Goal: Information Seeking & Learning: Learn about a topic

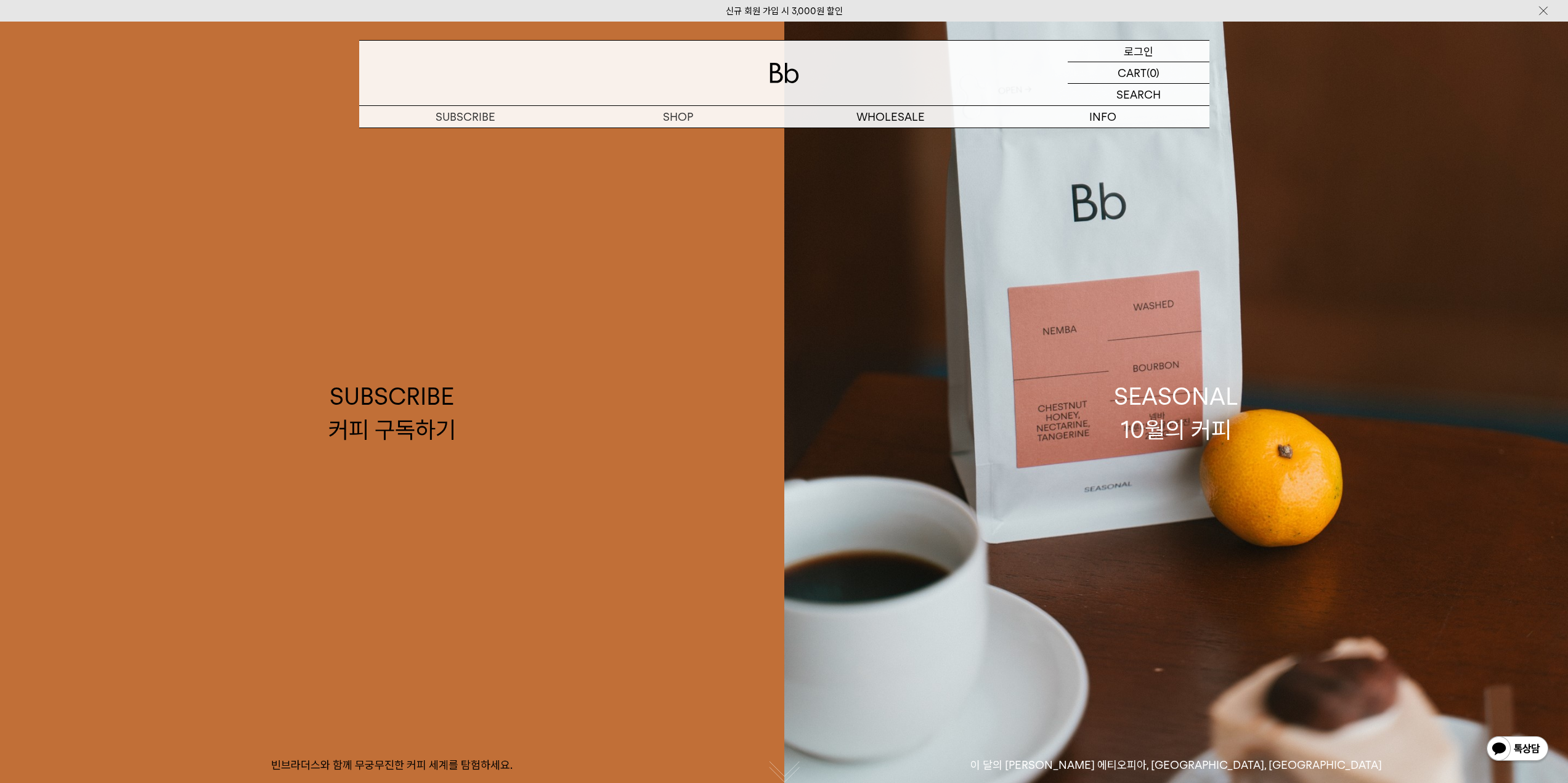
click at [1127, 46] on p "로그인" at bounding box center [1138, 51] width 30 height 21
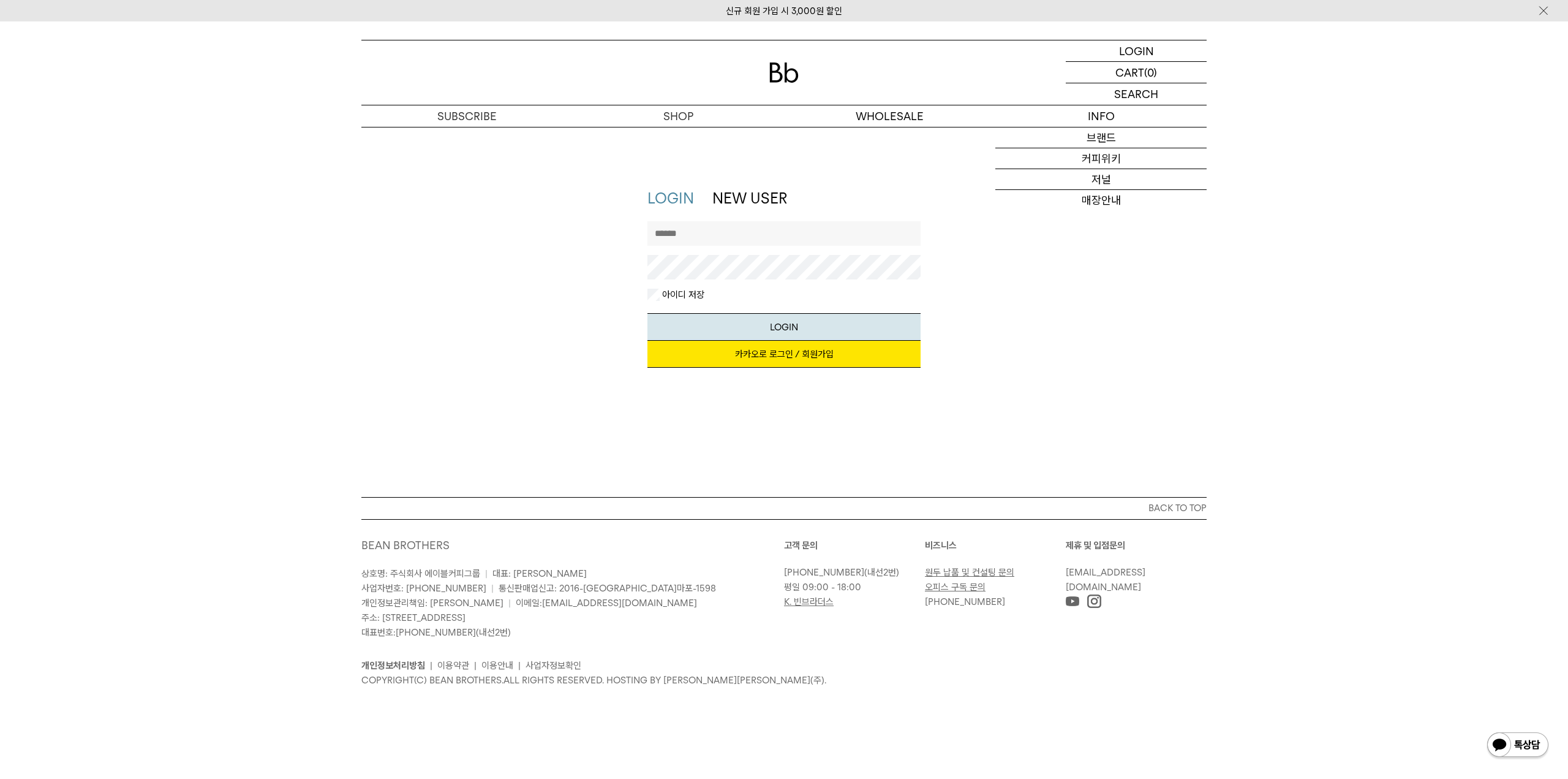
click at [788, 355] on link "카카오로 로그인 / 회원가입" at bounding box center [784, 354] width 273 height 27
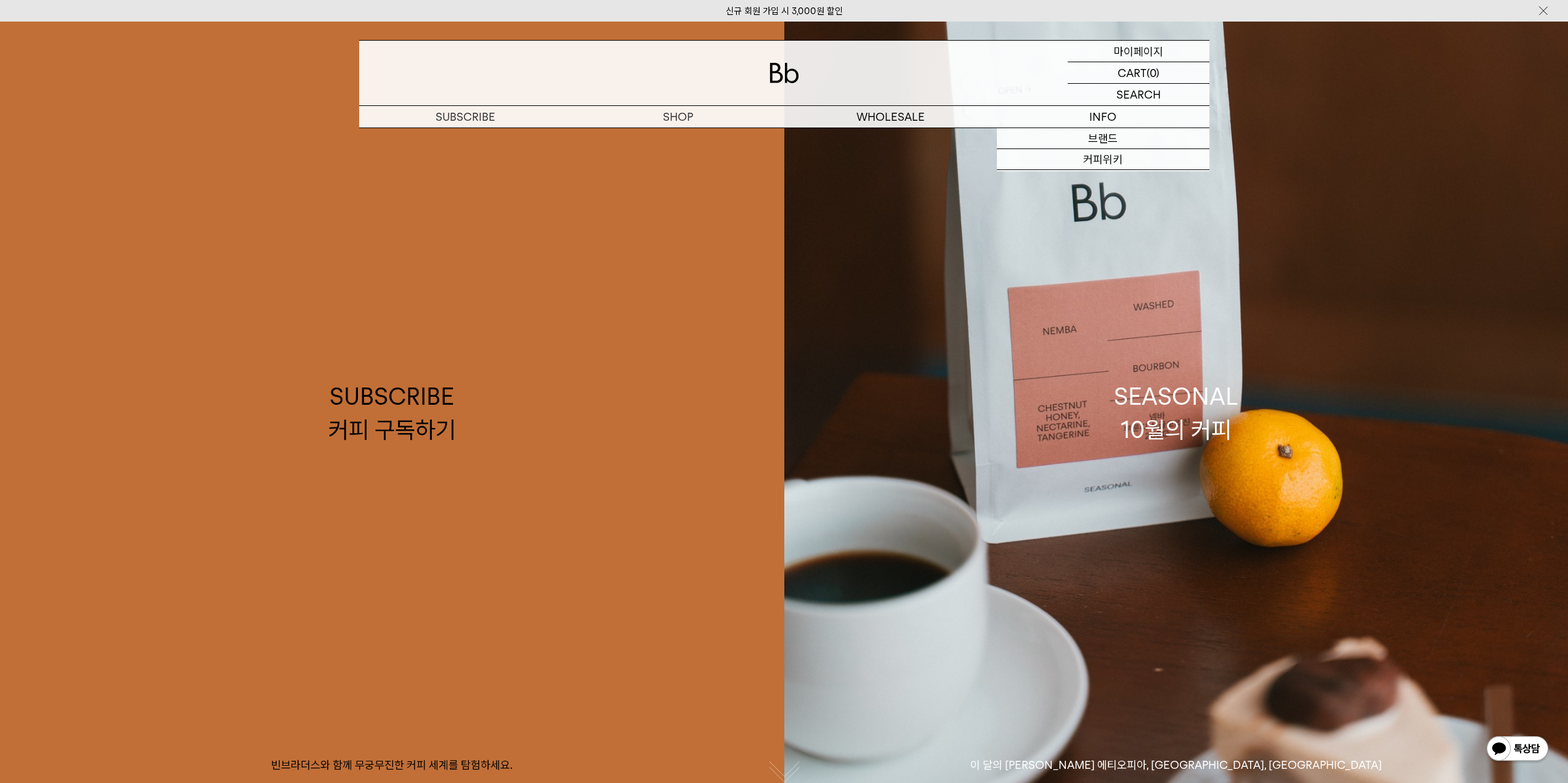
click at [1129, 51] on p "마이페이지" at bounding box center [1138, 51] width 50 height 21
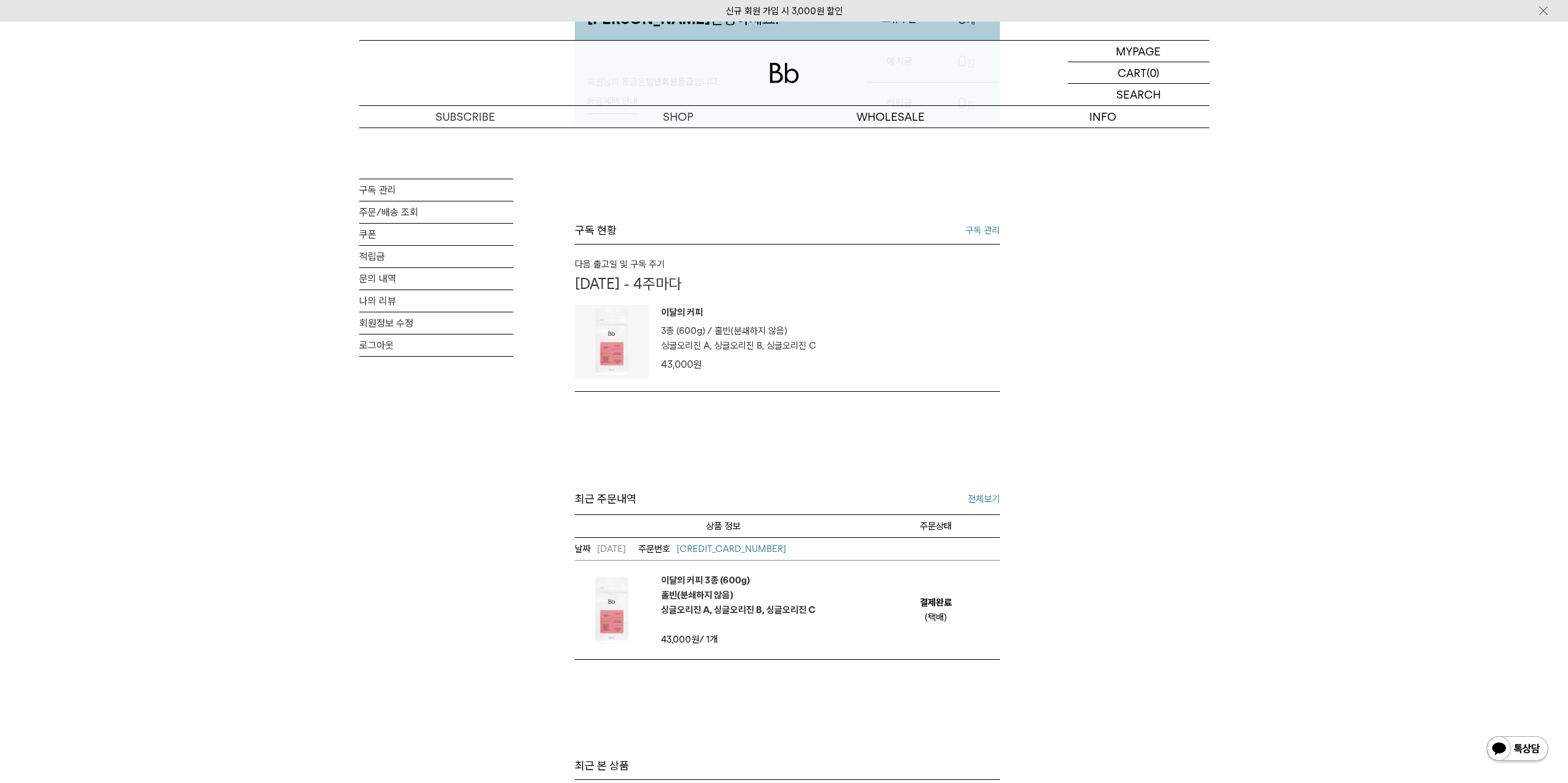
scroll to position [246, 0]
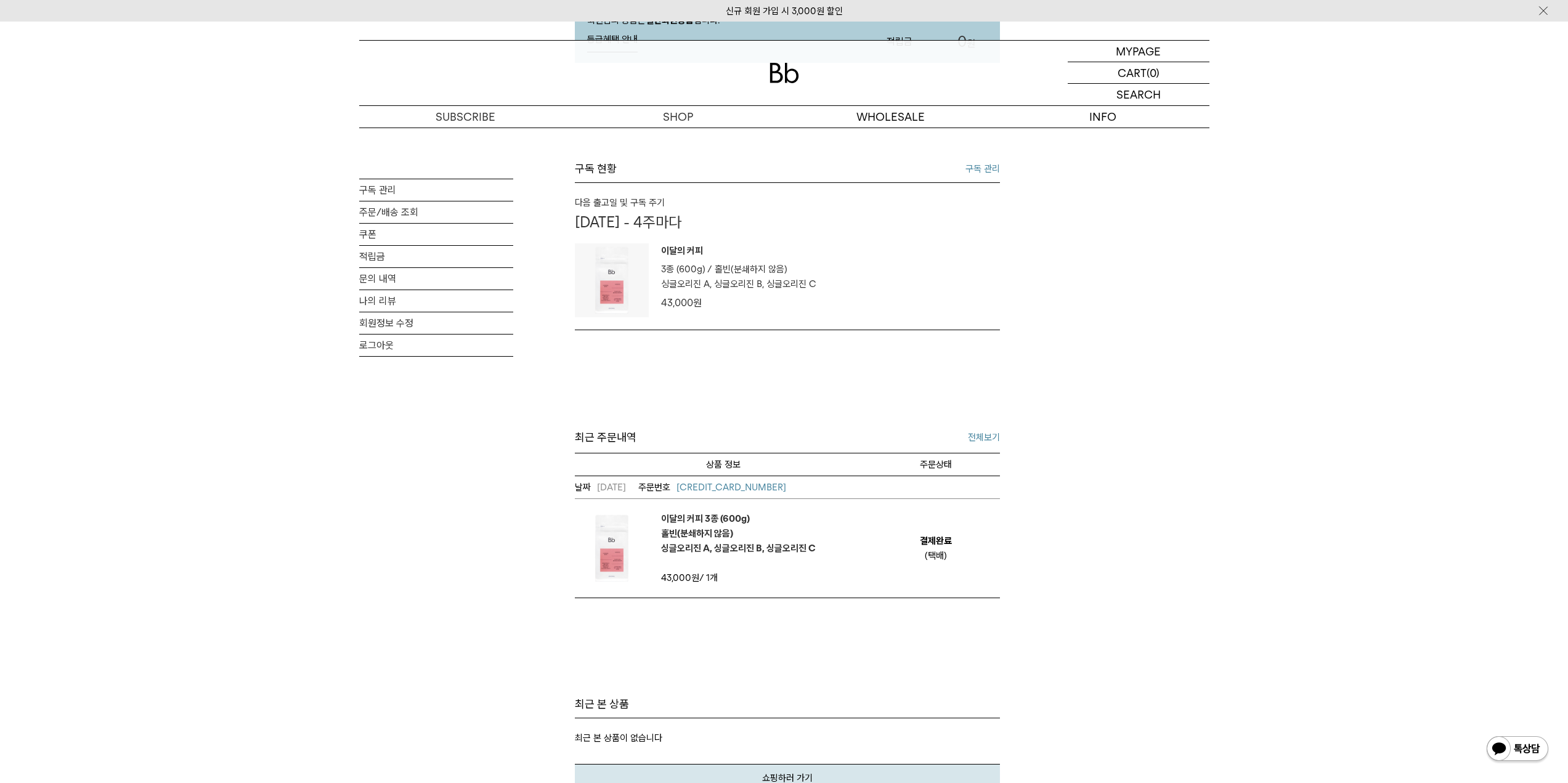
click at [973, 441] on link "전체보기" at bounding box center [983, 437] width 32 height 15
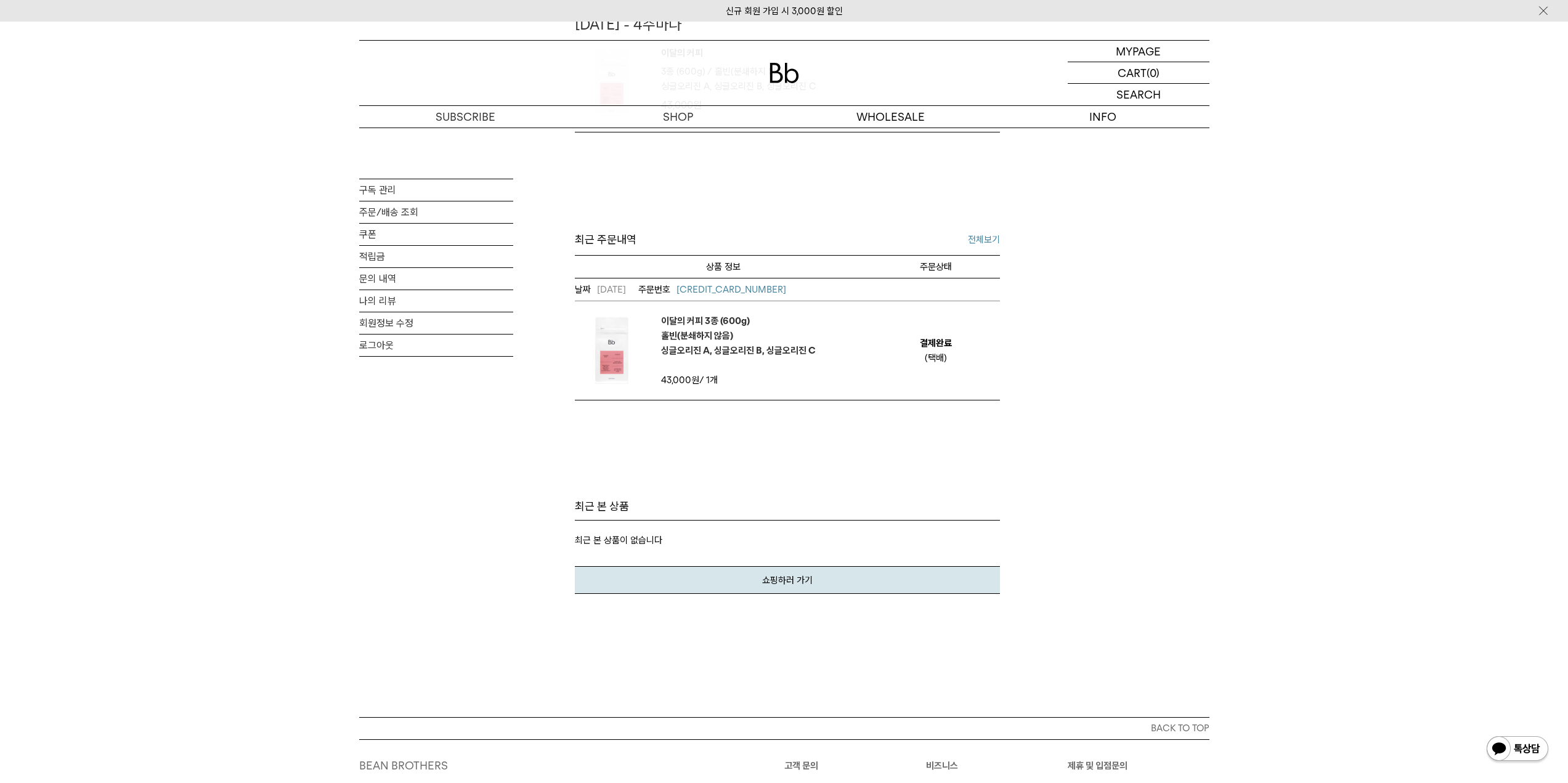
scroll to position [410, 0]
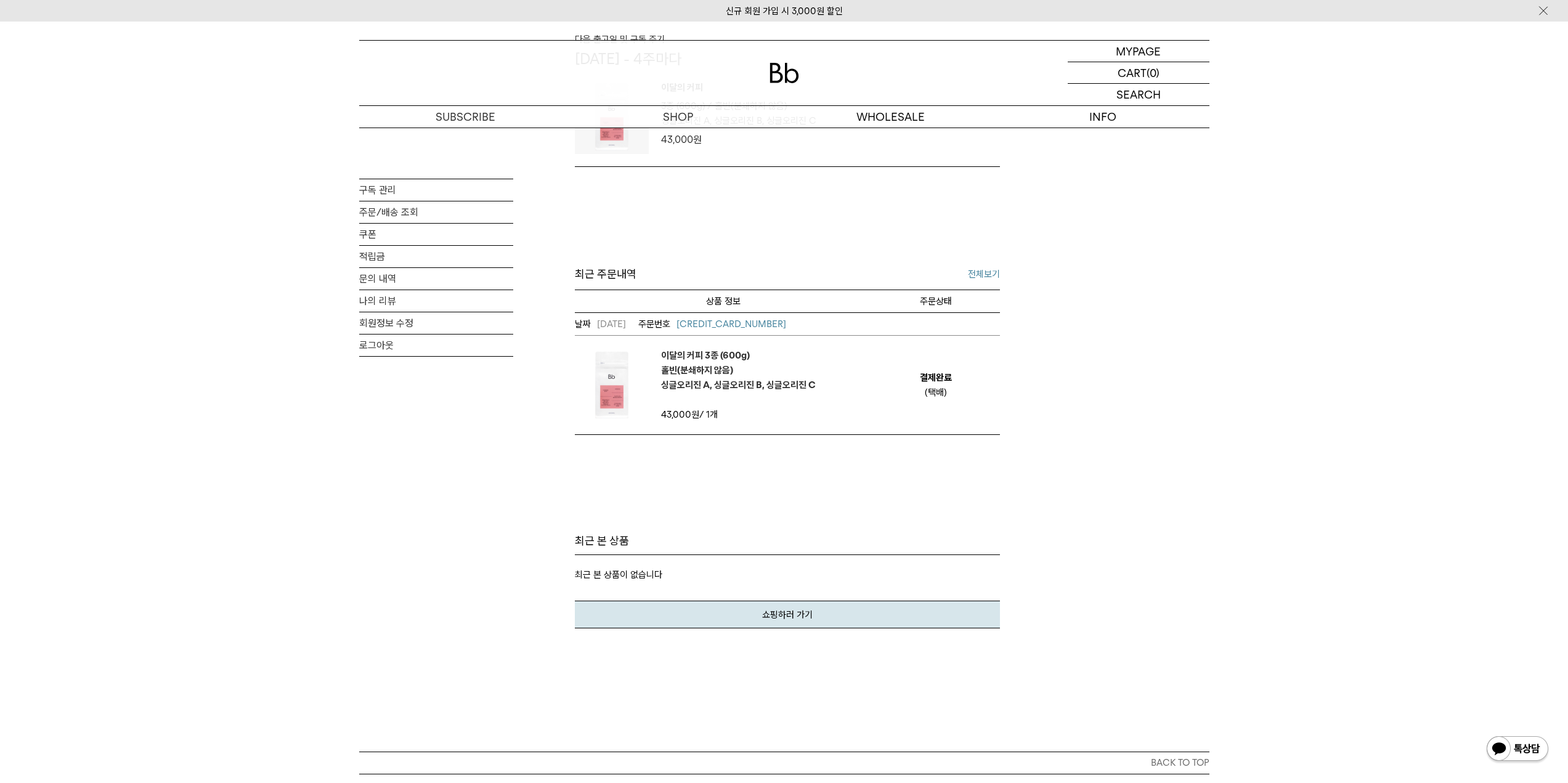
click at [739, 365] on em "이달의 커피 3종 (600g) 홀빈(분쇄하지 않음) 싱글오리진 A, 싱글오리진 B, 싱글오리진 C" at bounding box center [739, 370] width 155 height 44
click at [727, 321] on span "[CREDIT_CARD_NUMBER]" at bounding box center [731, 324] width 110 height 11
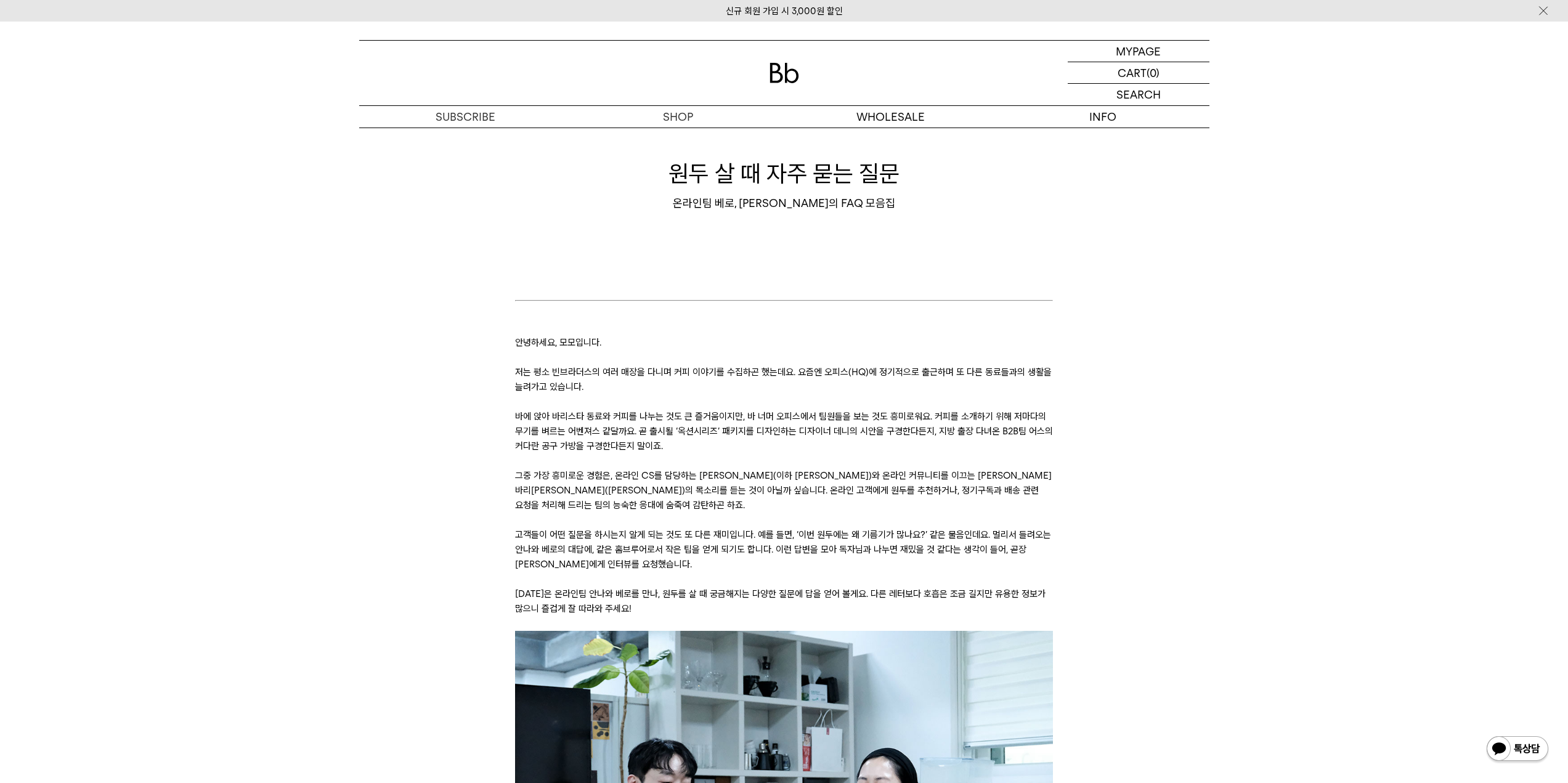
scroll to position [62, 0]
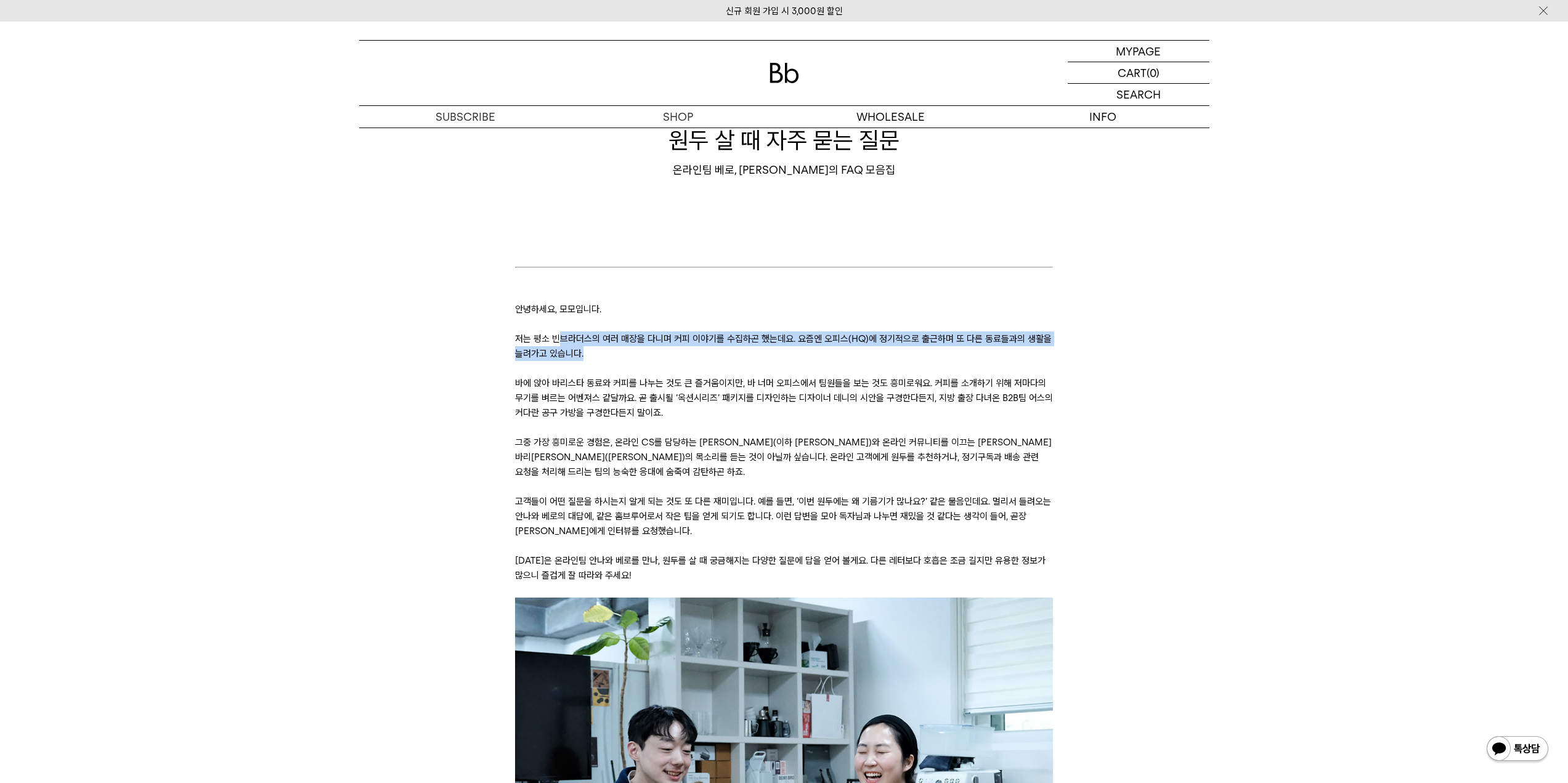
drag, startPoint x: 559, startPoint y: 337, endPoint x: 661, endPoint y: 354, distance: 103.4
click at [661, 354] on p "저는 평소 빈브라더스의 여러 매장을 다니며 커피 이야기를 수집하곤 했는데요. 요즘엔 오피스(HQ)에 정기적으로 출근하며 또 다른 동료들과의 생…" at bounding box center [784, 346] width 538 height 30
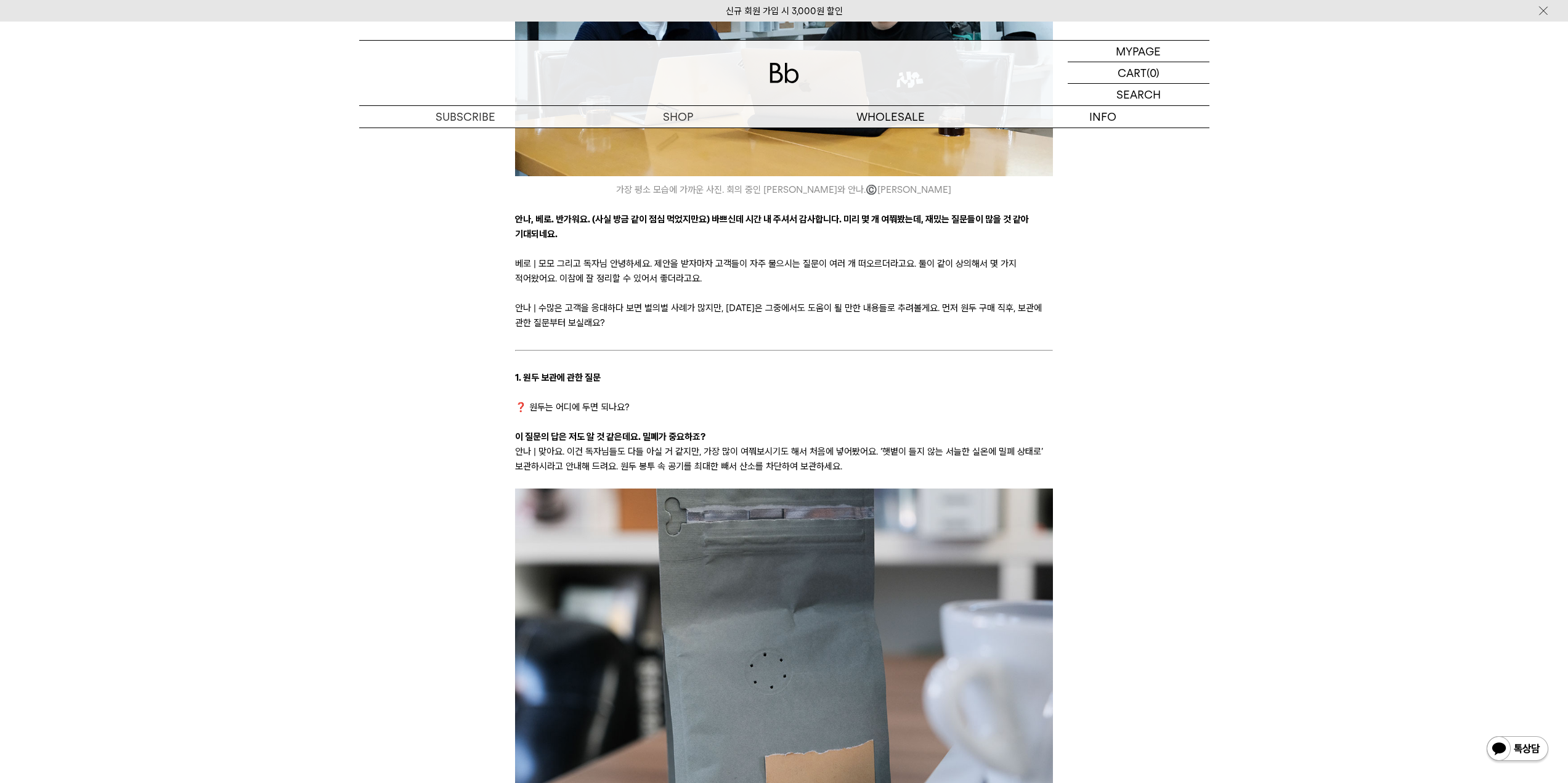
scroll to position [986, 0]
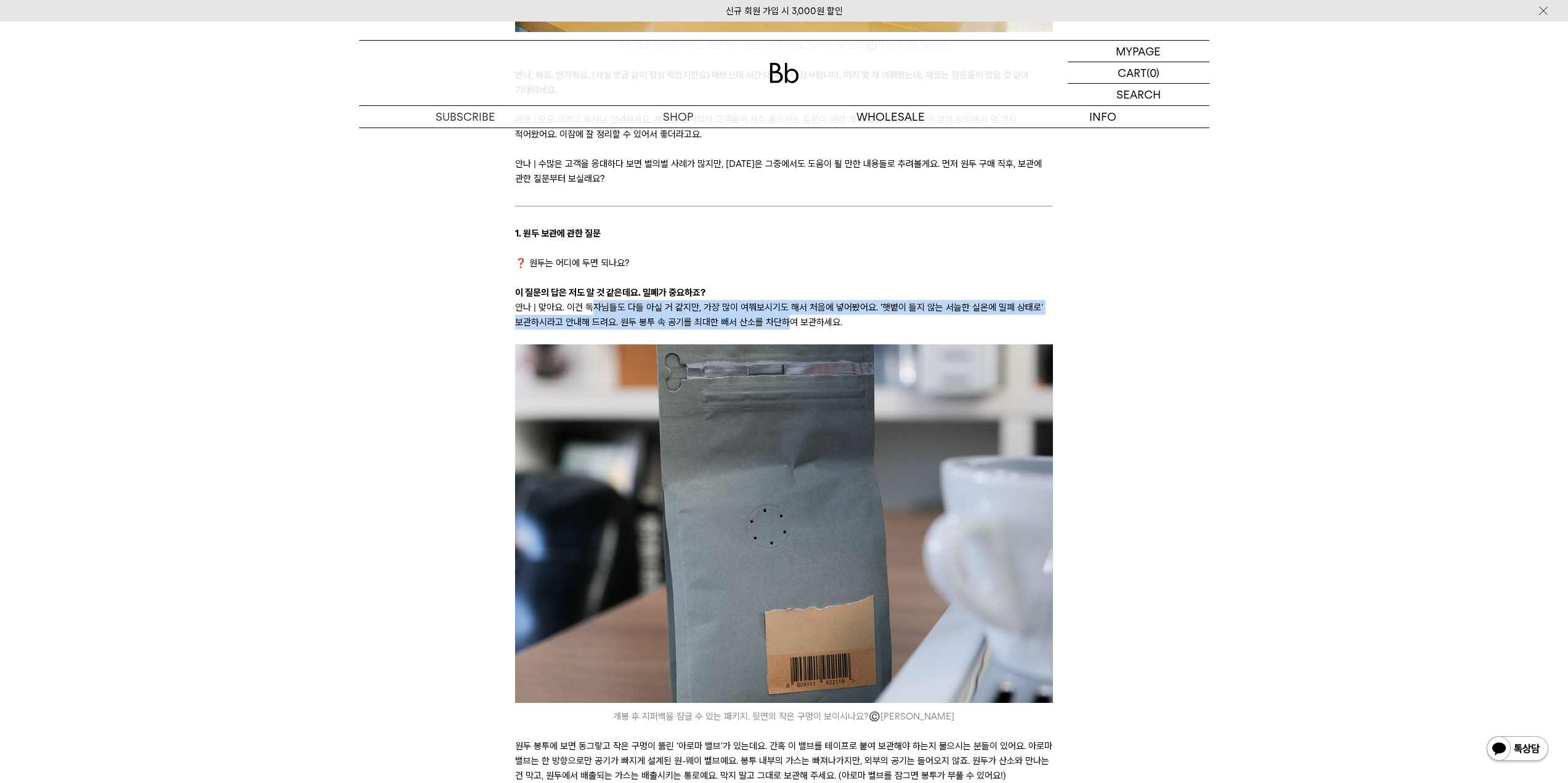
drag, startPoint x: 588, startPoint y: 295, endPoint x: 782, endPoint y: 313, distance: 194.8
click at [782, 313] on p "안나 | 맞아요. 이건 독자님들도 다들 아실 거 같지만, 가장 많이 여쭤보시기도 해서 처음에 넣어봤어요. ‘햇볕이 들지 않는 서늘한 실온에 밀…" at bounding box center [784, 315] width 538 height 30
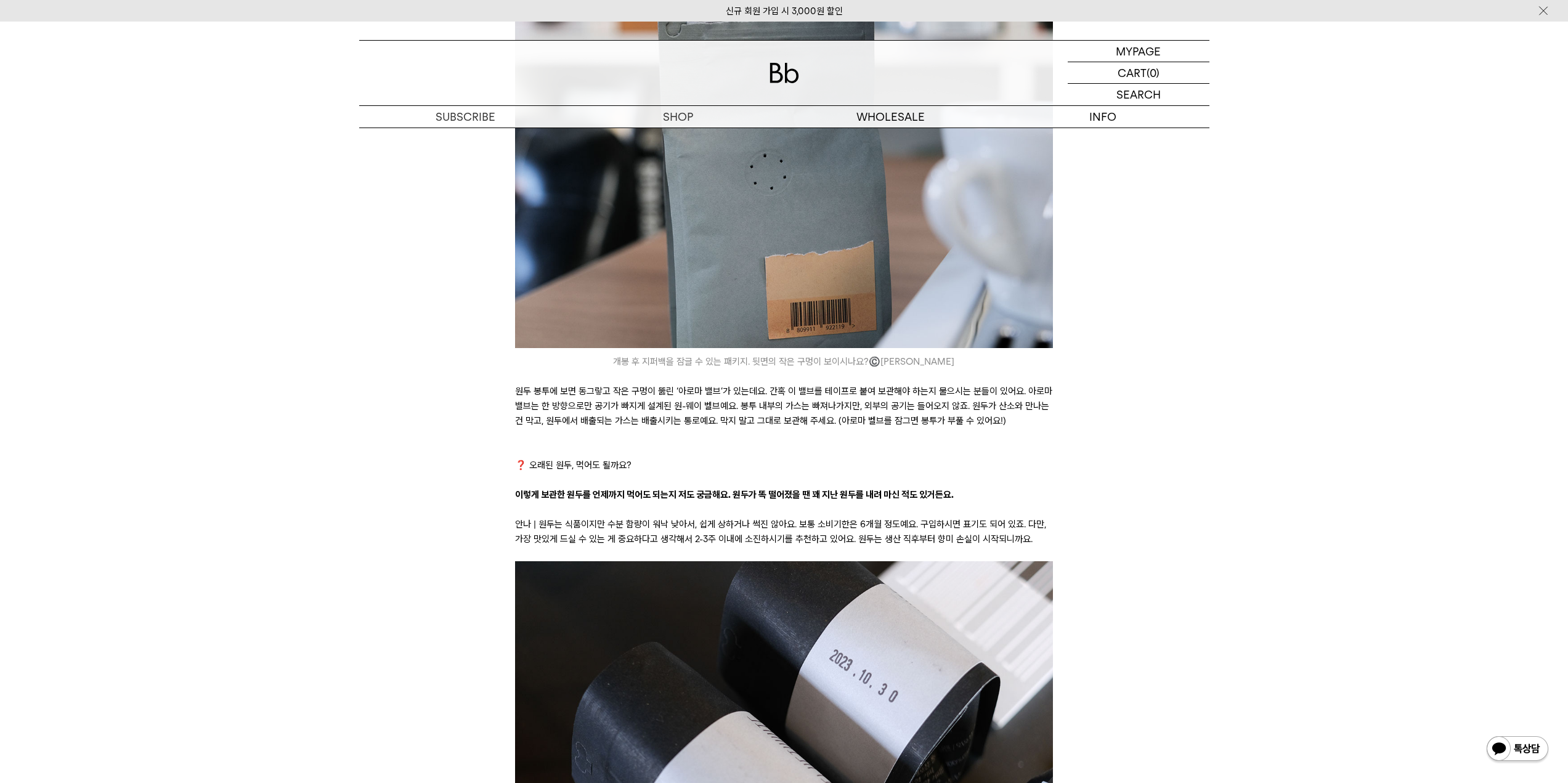
scroll to position [1355, 0]
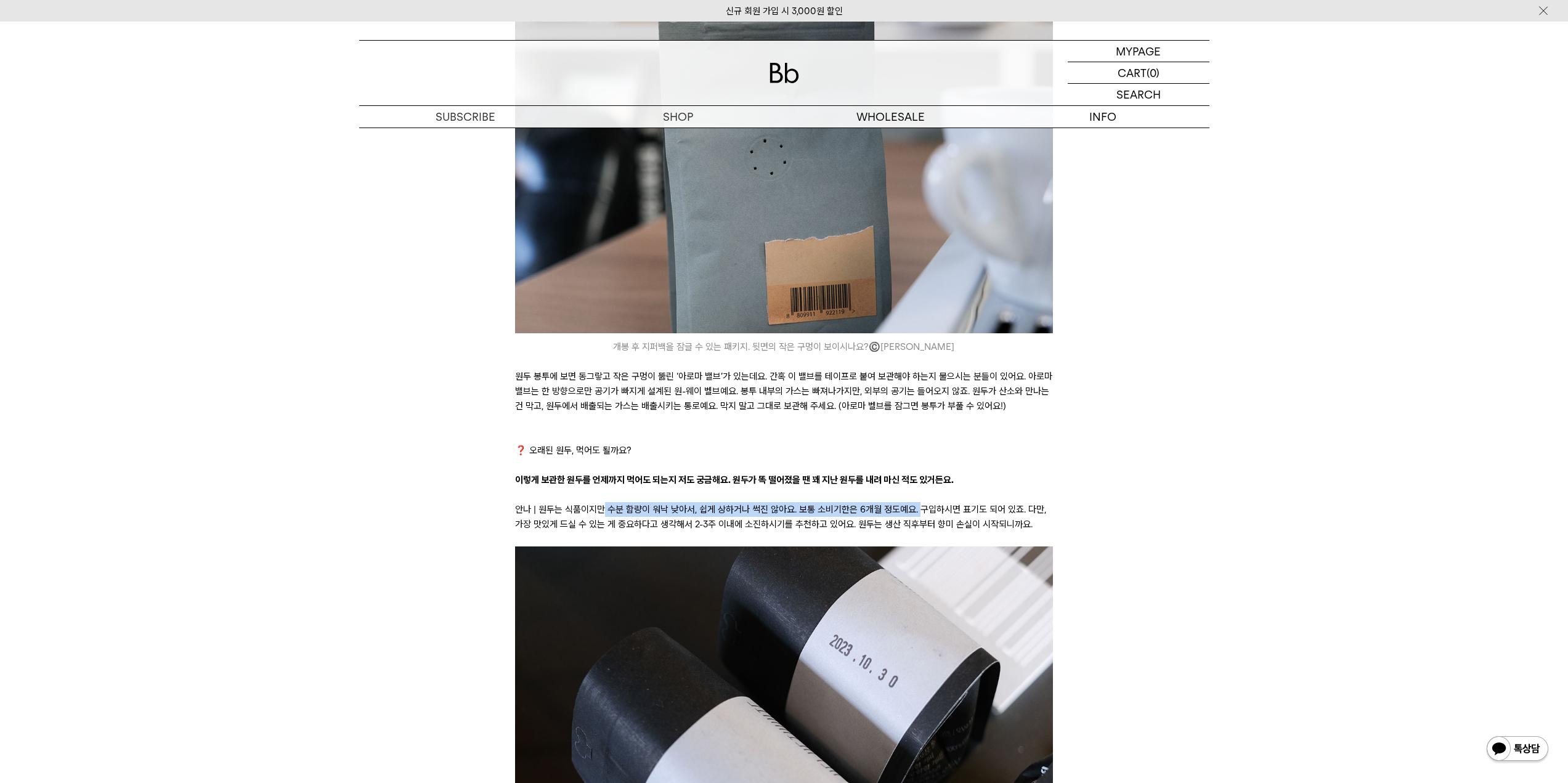
drag, startPoint x: 603, startPoint y: 499, endPoint x: 918, endPoint y: 497, distance: 315.0
click at [918, 502] on p "안나 | 원두는 식품이지만 수분 함량이 워낙 낮아서, 쉽게 상하거나 썩진 않아요. 보통 소비기한은 6개월 정도예요. 구입하시면 표기도 되어 있…" at bounding box center [784, 517] width 538 height 30
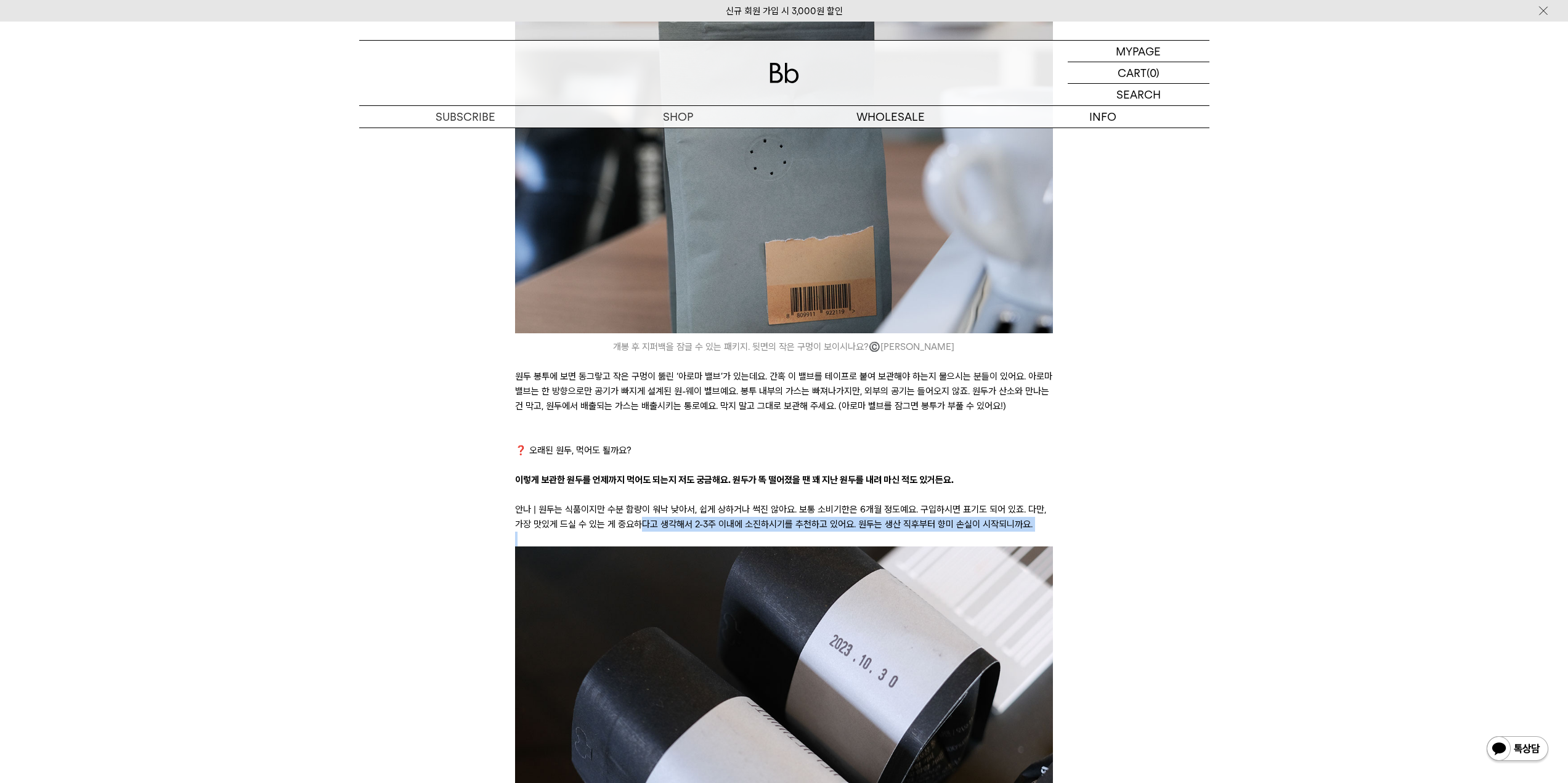
drag, startPoint x: 640, startPoint y: 509, endPoint x: 882, endPoint y: 519, distance: 242.2
click at [902, 513] on p "안나 | 원두는 식품이지만 수분 함량이 워낙 낮아서, 쉽게 상하거나 썩진 않아요. 보통 소비기한은 6개월 정도예요. 구입하시면 표기도 되어 있…" at bounding box center [784, 517] width 538 height 30
drag, startPoint x: 841, startPoint y: 509, endPoint x: 920, endPoint y: 507, distance: 79.0
click at [920, 507] on p "안나 | 원두는 식품이지만 수분 함량이 워낙 낮아서, 쉽게 상하거나 썩진 않아요. 보통 소비기한은 6개월 정도예요. 구입하시면 표기도 되어 있…" at bounding box center [784, 517] width 538 height 30
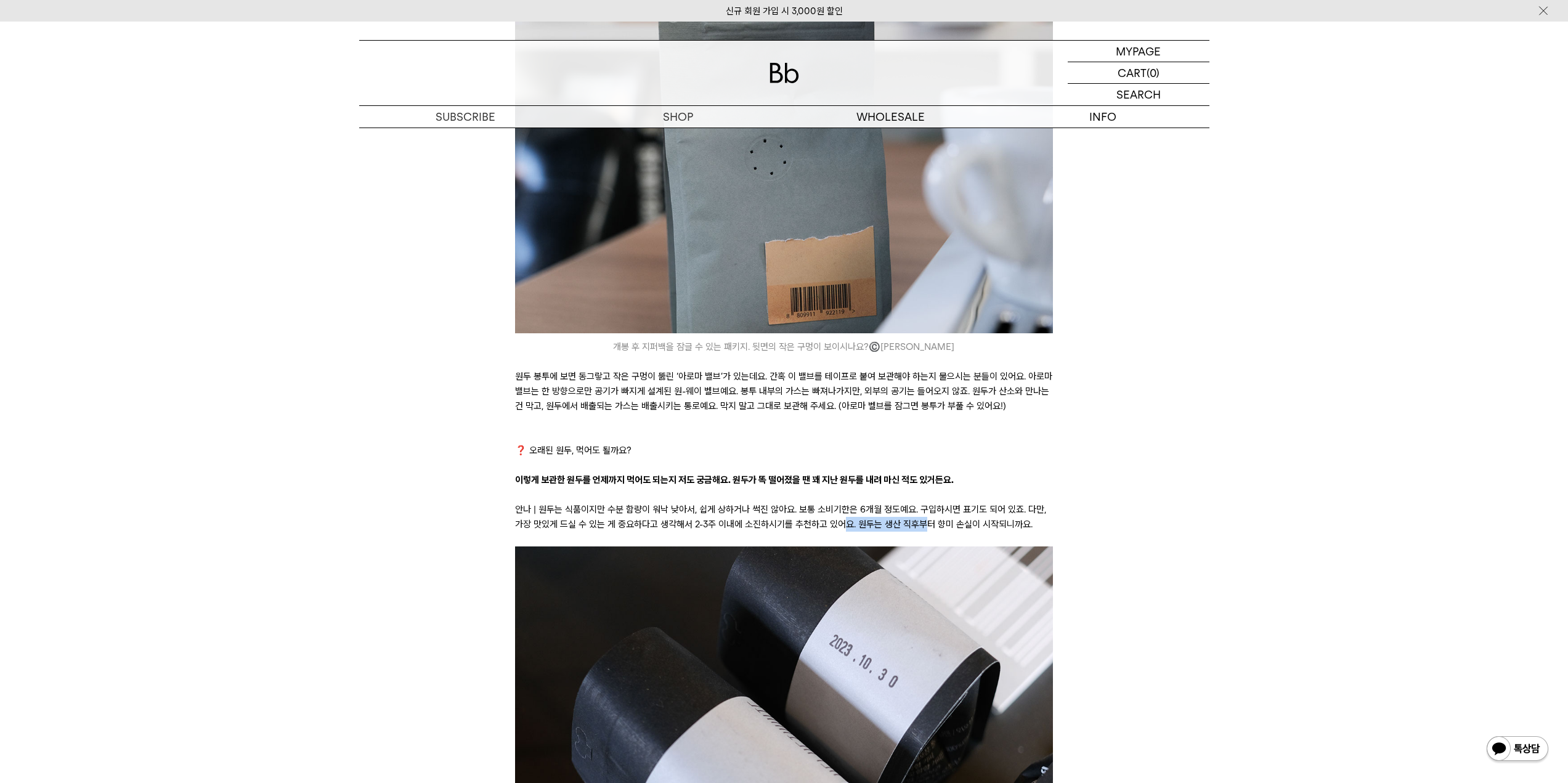
click at [920, 507] on p "안나 | 원두는 식품이지만 수분 함량이 워낙 낮아서, 쉽게 상하거나 썩진 않아요. 보통 소비기한은 6개월 정도예요. 구입하시면 표기도 되어 있…" at bounding box center [784, 517] width 538 height 30
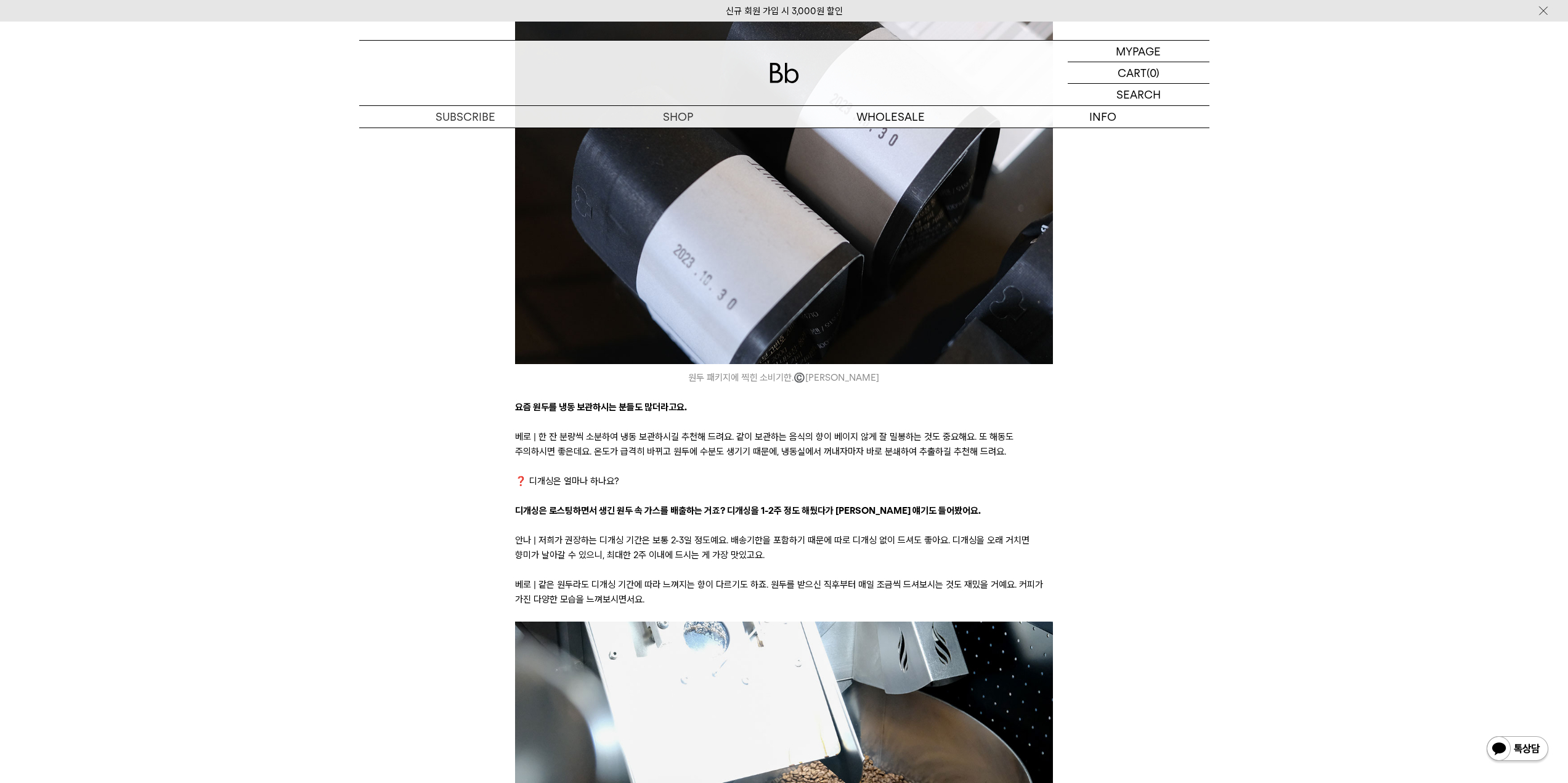
scroll to position [1910, 0]
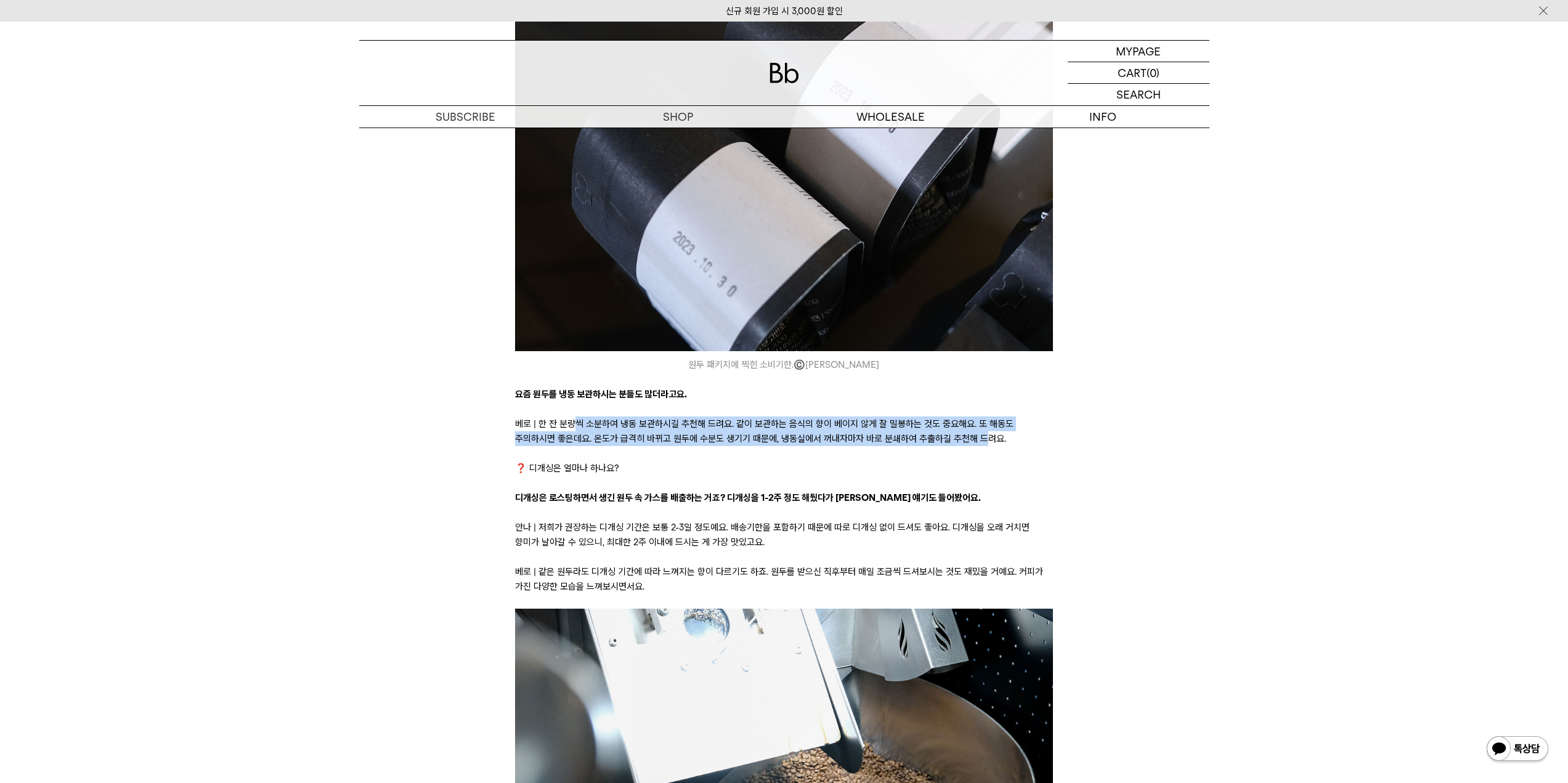
drag, startPoint x: 578, startPoint y: 408, endPoint x: 937, endPoint y: 429, distance: 359.6
click at [937, 429] on p "베로 | 한 잔 분량씩 소분하여 냉동 보관하시길 추천해 드려요. 같이 보관하는 음식의 향이 베이지 않게 잘 밀봉하는 것도 중요해요. 또 해동도…" at bounding box center [784, 432] width 538 height 30
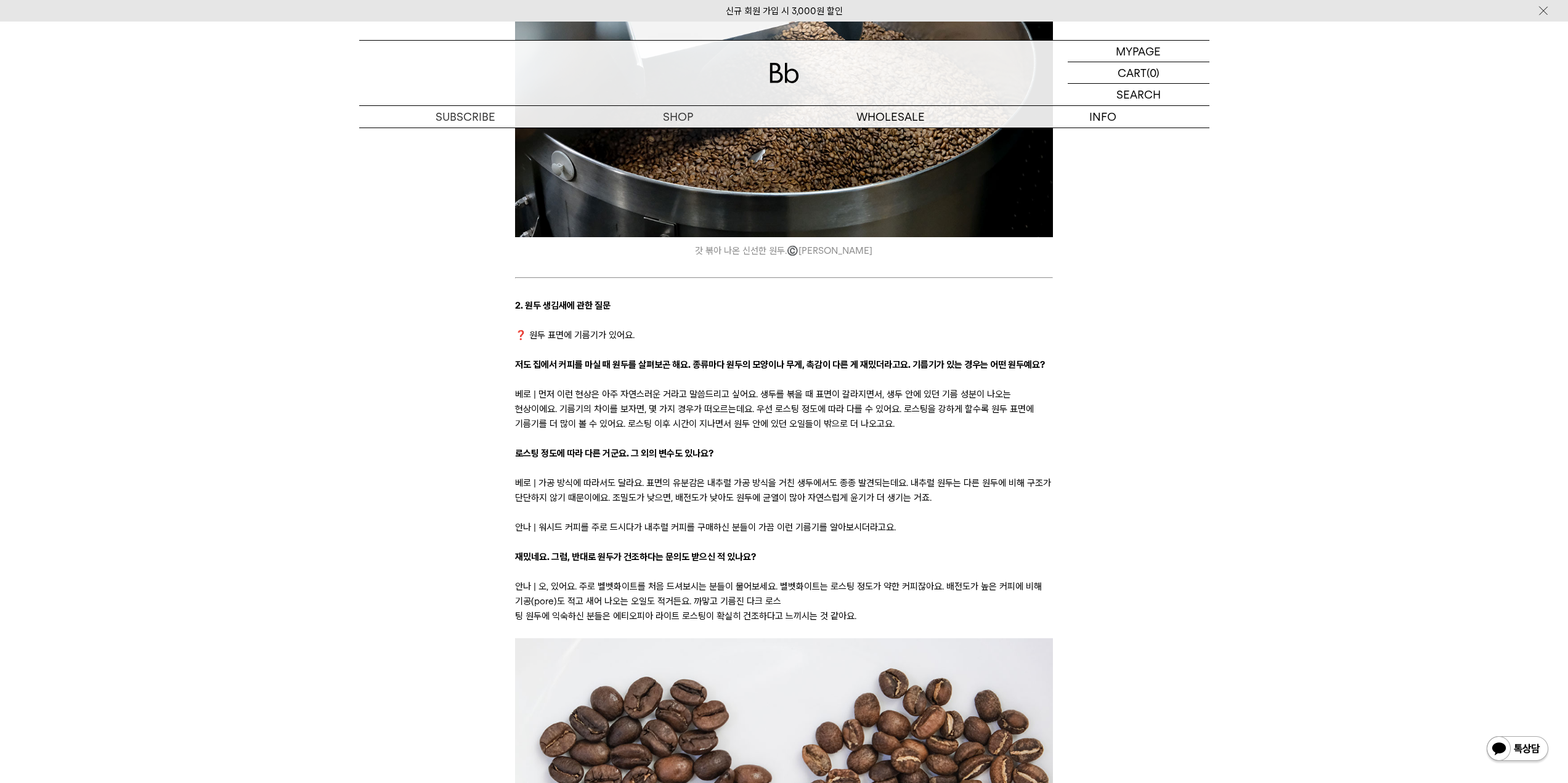
scroll to position [2648, 0]
